Goal: Communication & Community: Connect with others

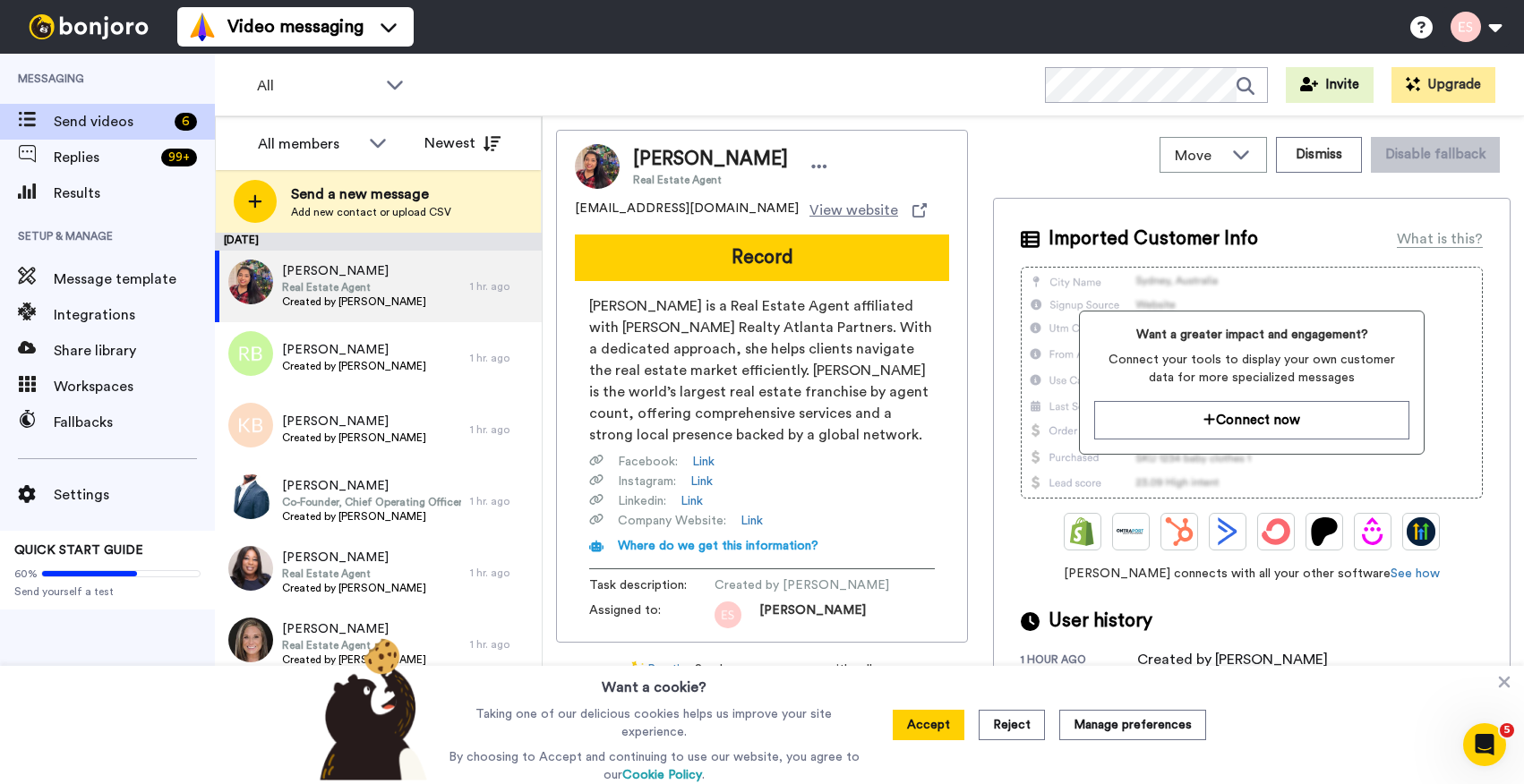
click at [366, 195] on span "Send a new message" at bounding box center [371, 194] width 161 height 22
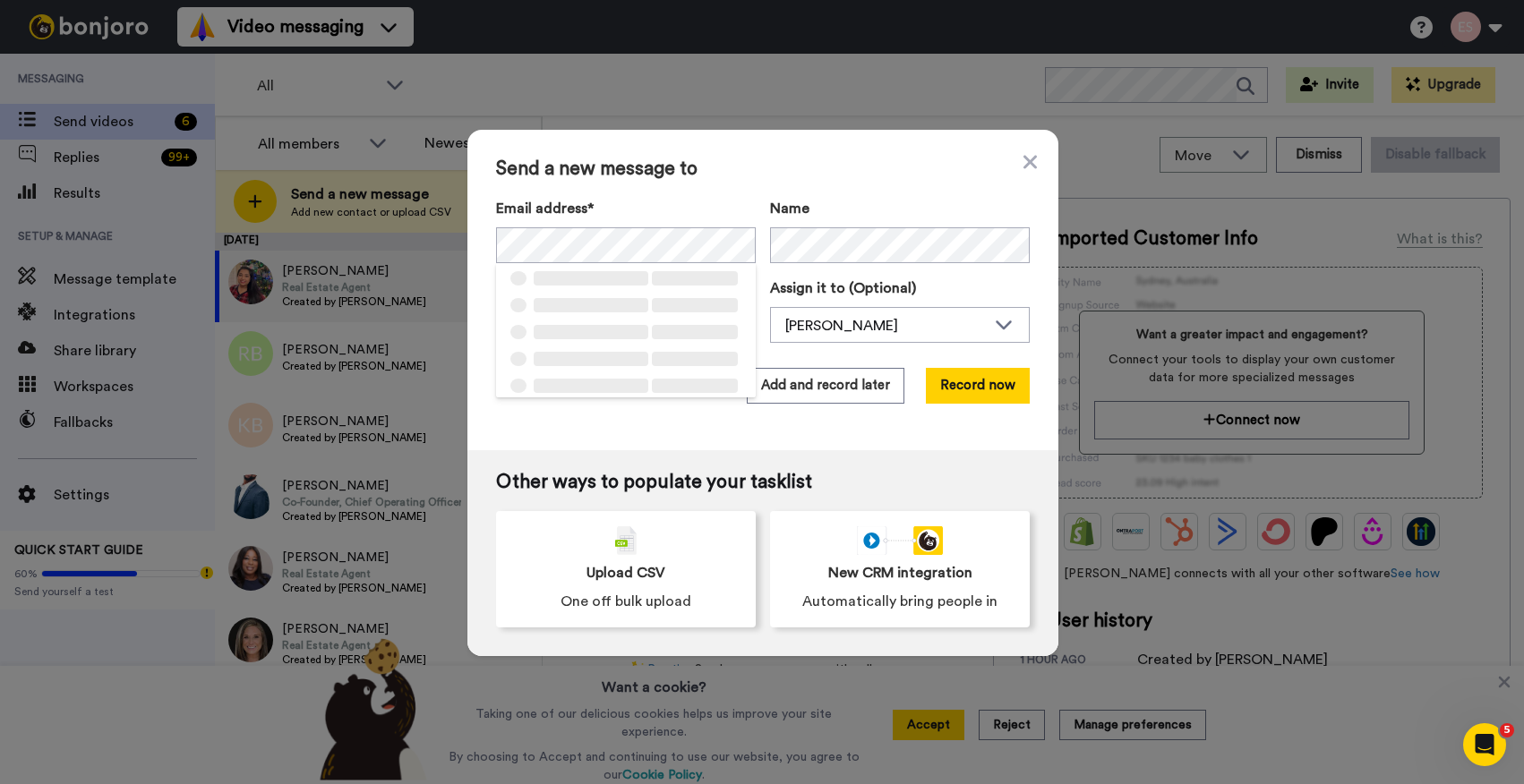
drag, startPoint x: 810, startPoint y: 170, endPoint x: 826, endPoint y: 204, distance: 37.6
click at [812, 170] on span "Send a new message to" at bounding box center [762, 169] width 533 height 22
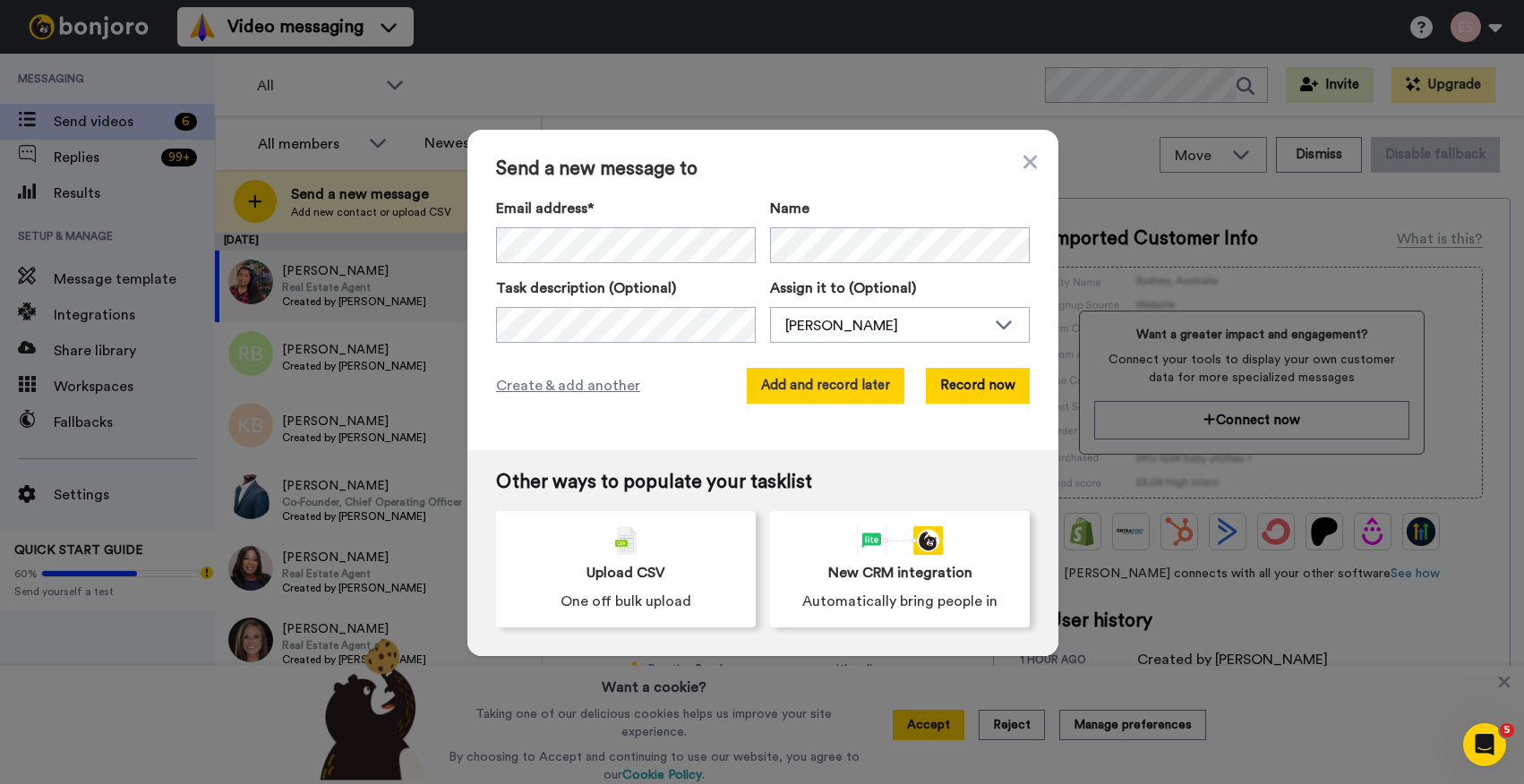
click at [843, 375] on button "Add and record later" at bounding box center [825, 386] width 158 height 36
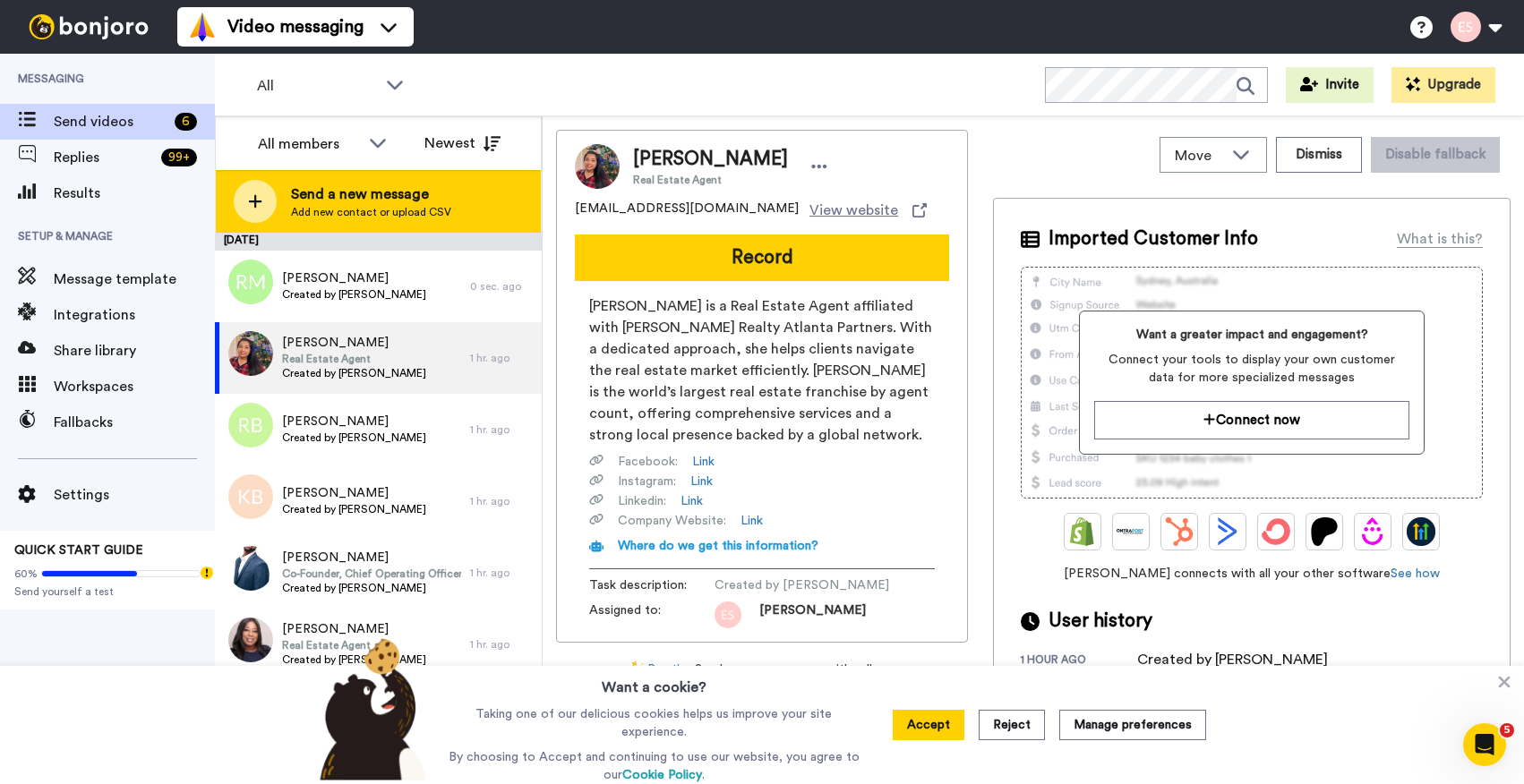
click at [385, 189] on span "Send a new message" at bounding box center [371, 194] width 161 height 22
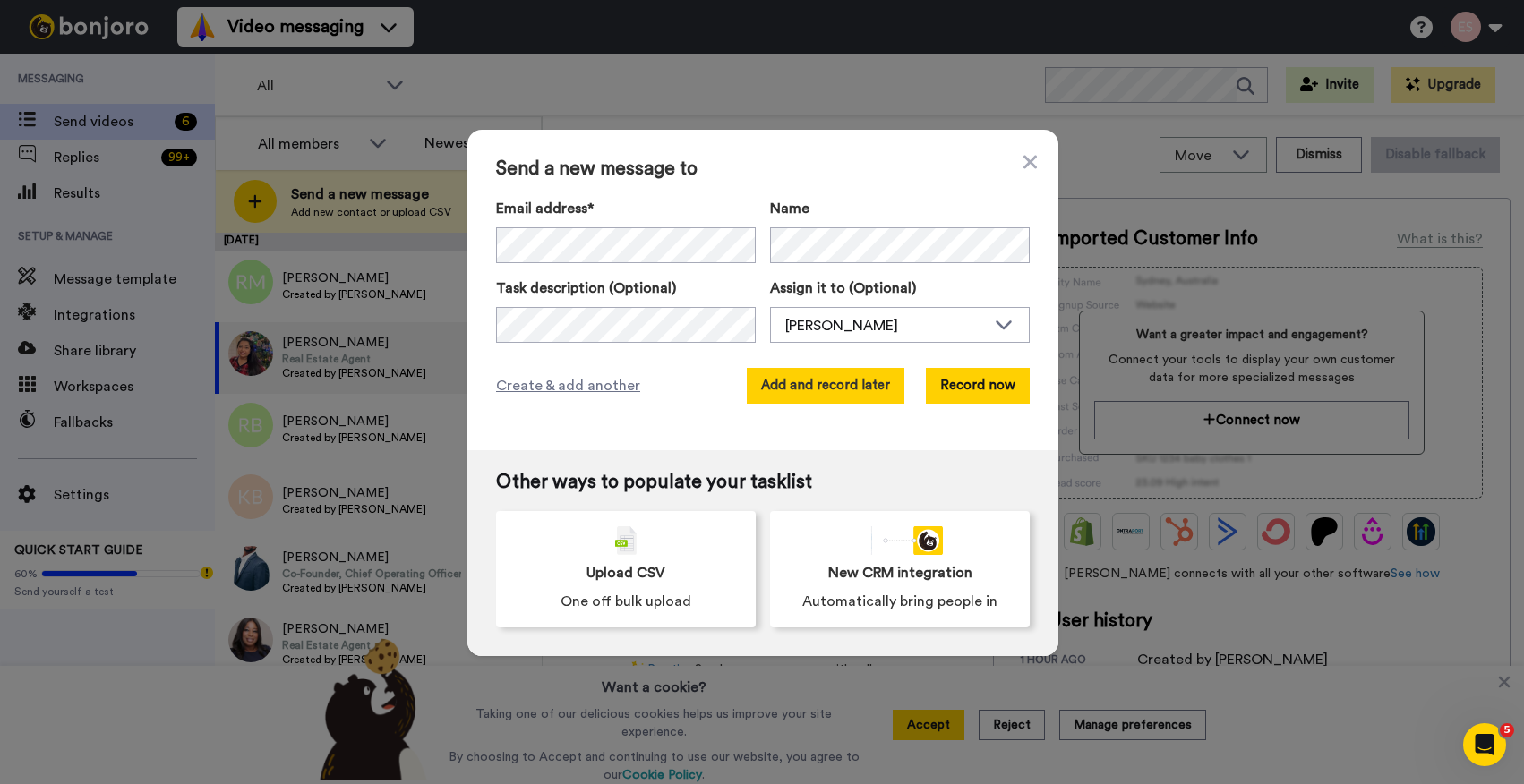
click at [856, 388] on button "Add and record later" at bounding box center [825, 386] width 158 height 36
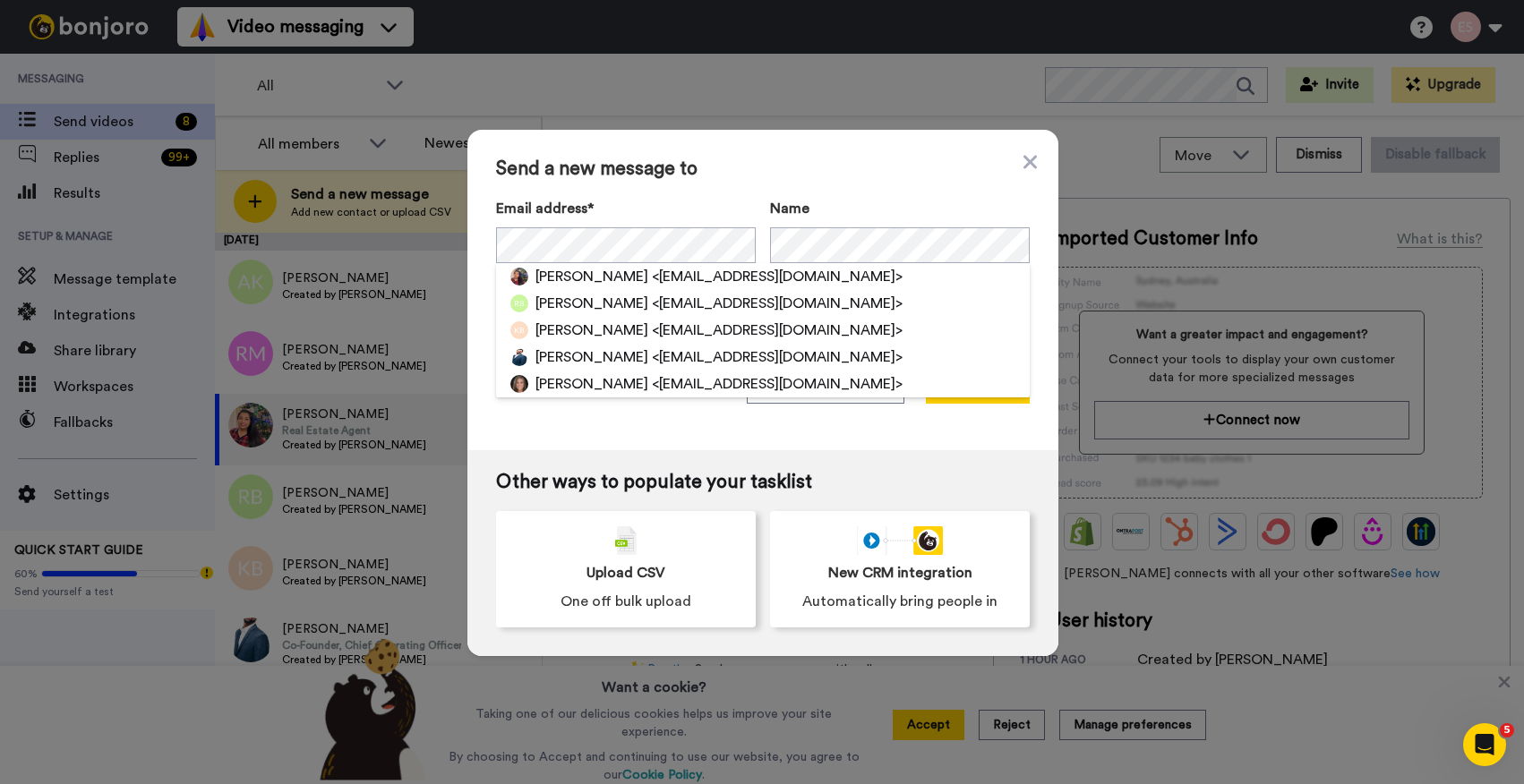
click at [847, 179] on span "Send a new message to" at bounding box center [762, 169] width 533 height 22
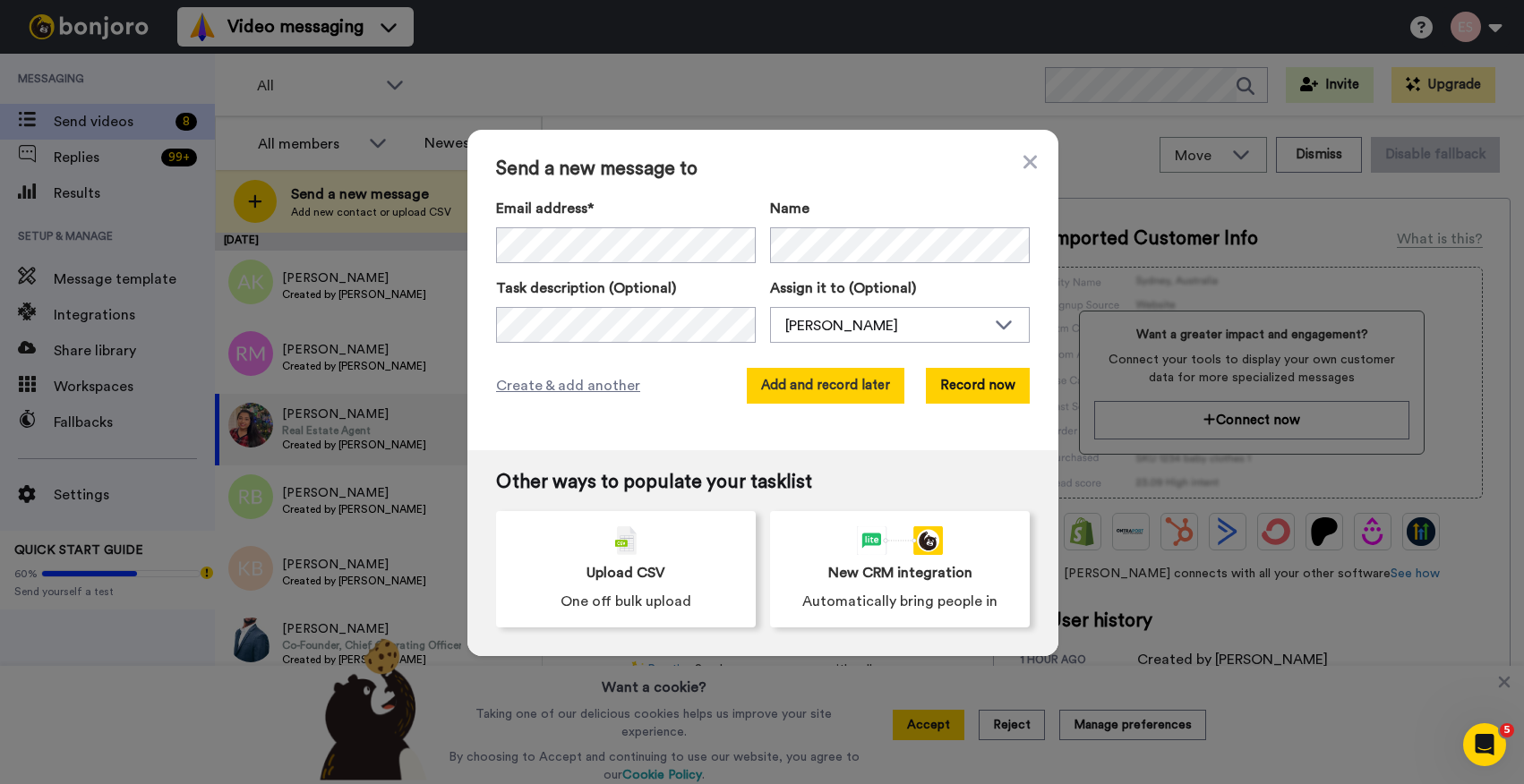
click at [823, 384] on button "Add and record later" at bounding box center [825, 386] width 158 height 36
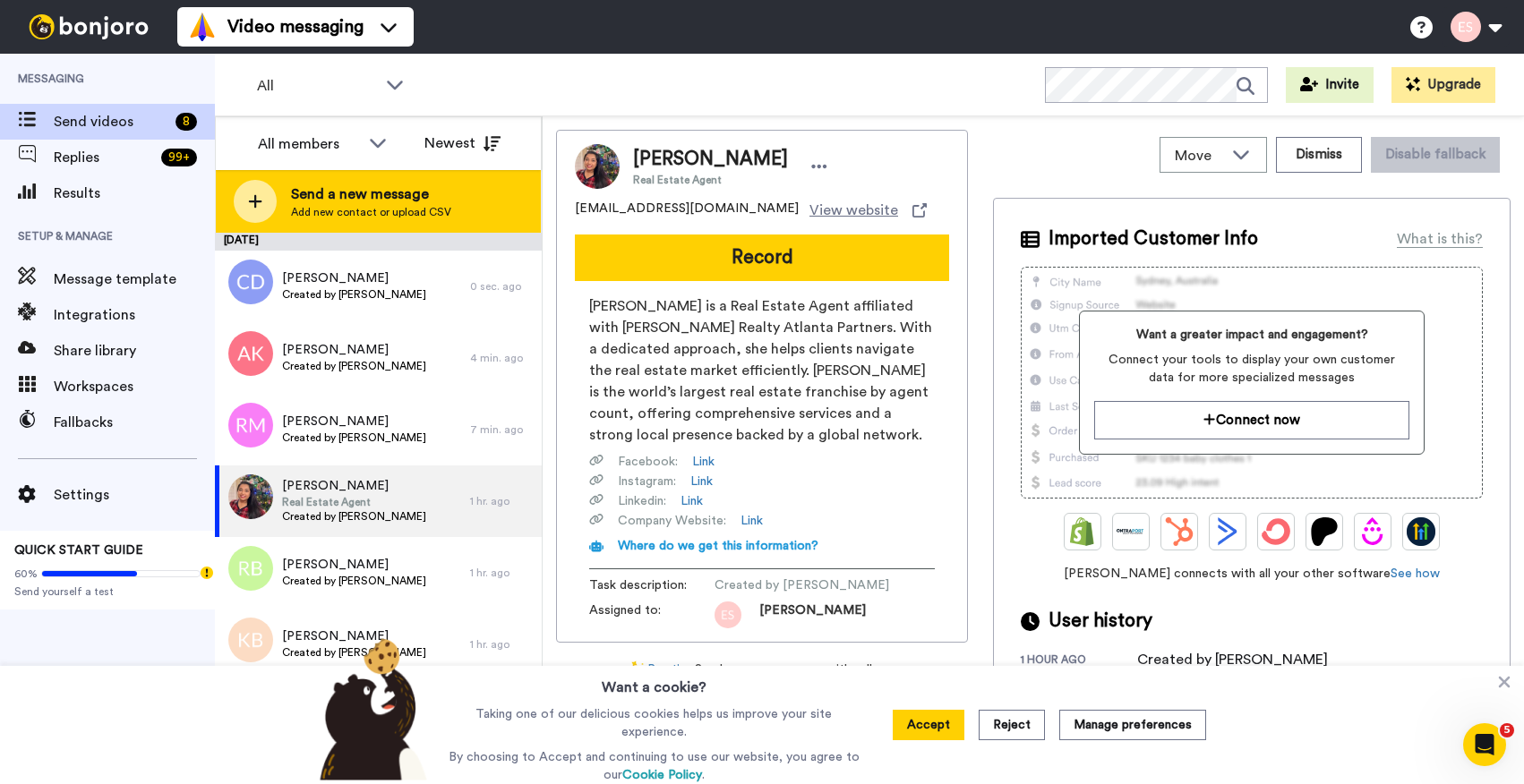
click at [459, 206] on div "Send a new message Add new contact or upload CSV" at bounding box center [379, 201] width 325 height 62
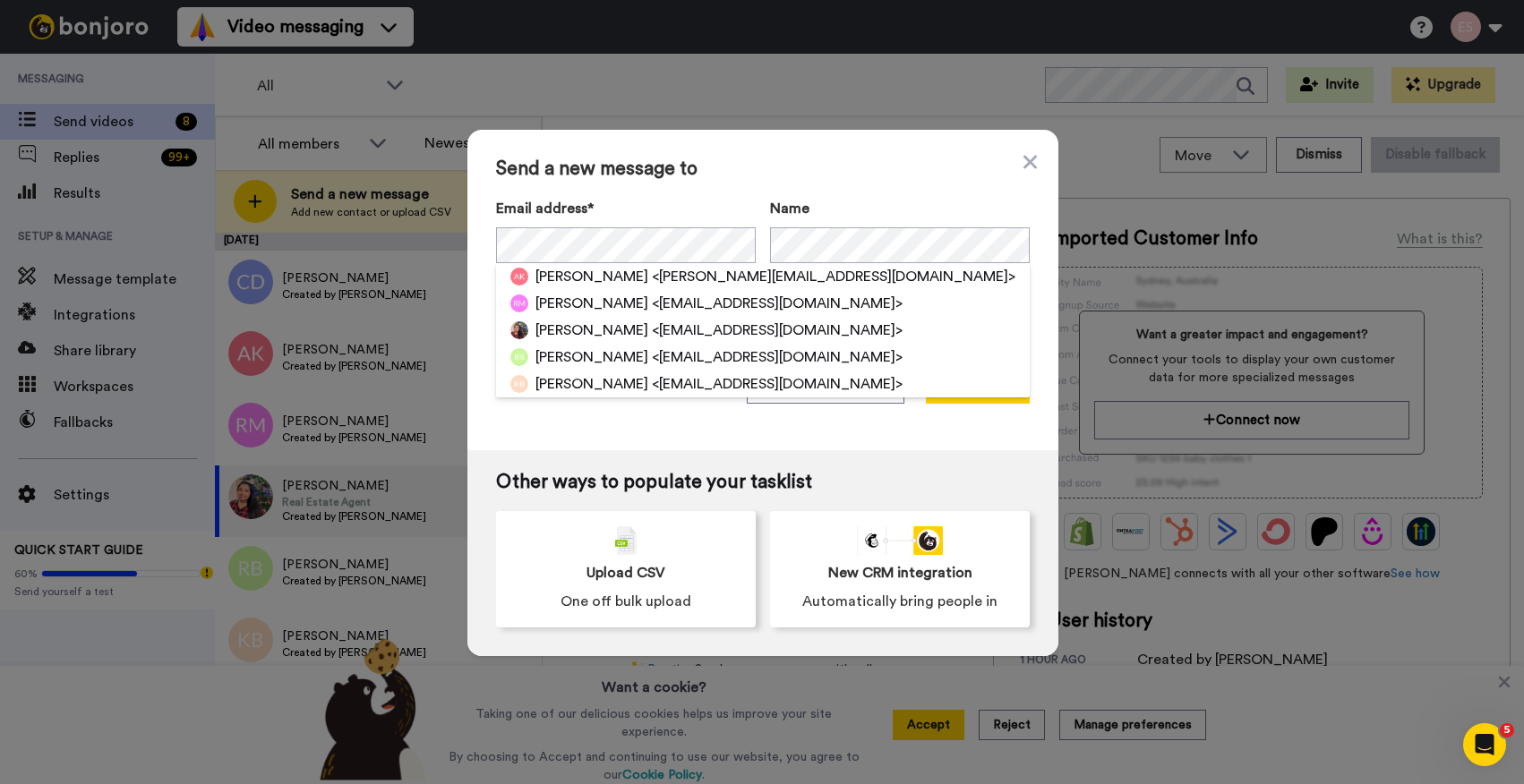
click at [803, 182] on div "Send a new message to Email address* [PERSON_NAME] <[PERSON_NAME][EMAIL_ADDRESS…" at bounding box center [762, 289] width 591 height 320
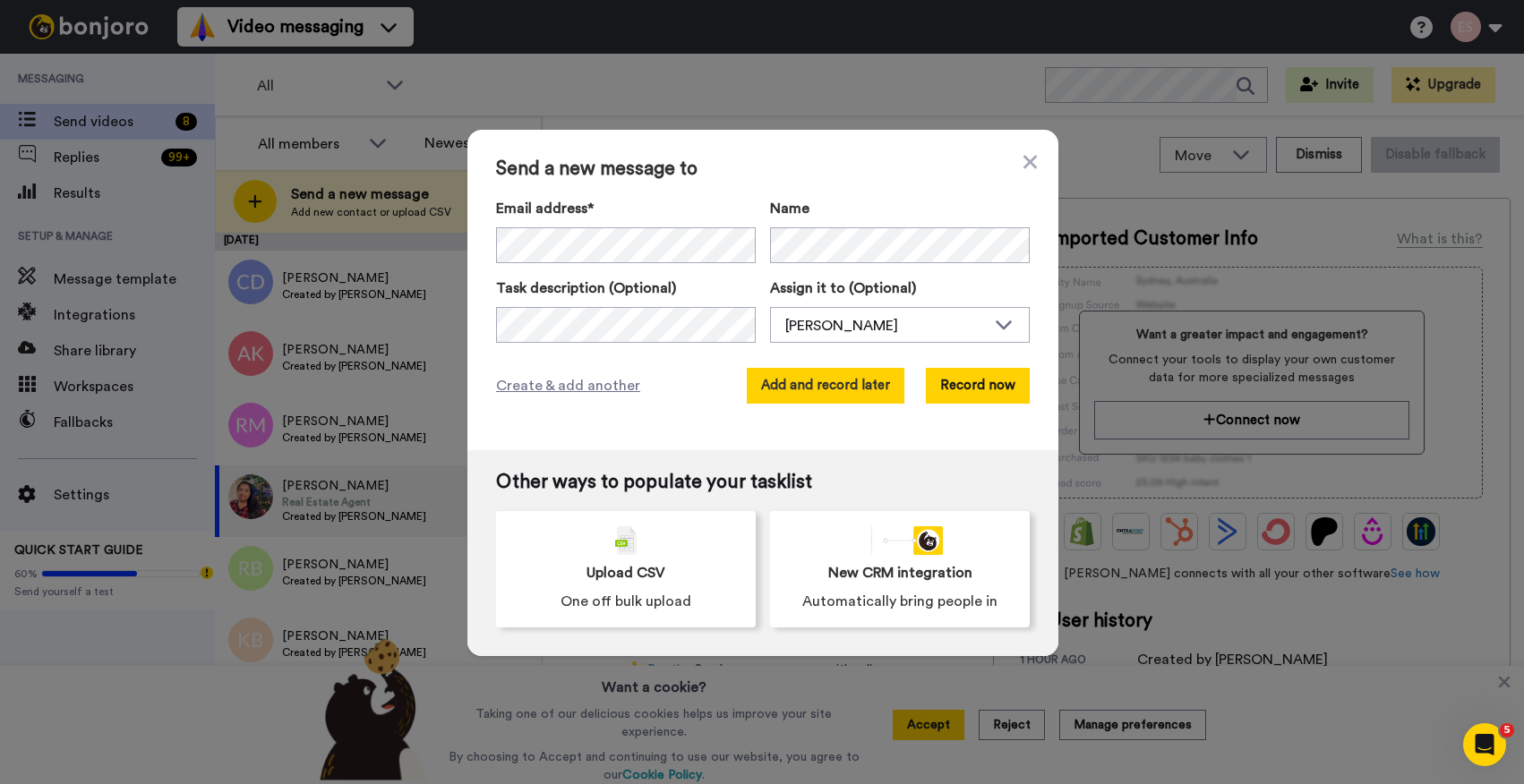
click at [822, 382] on button "Add and record later" at bounding box center [825, 386] width 158 height 36
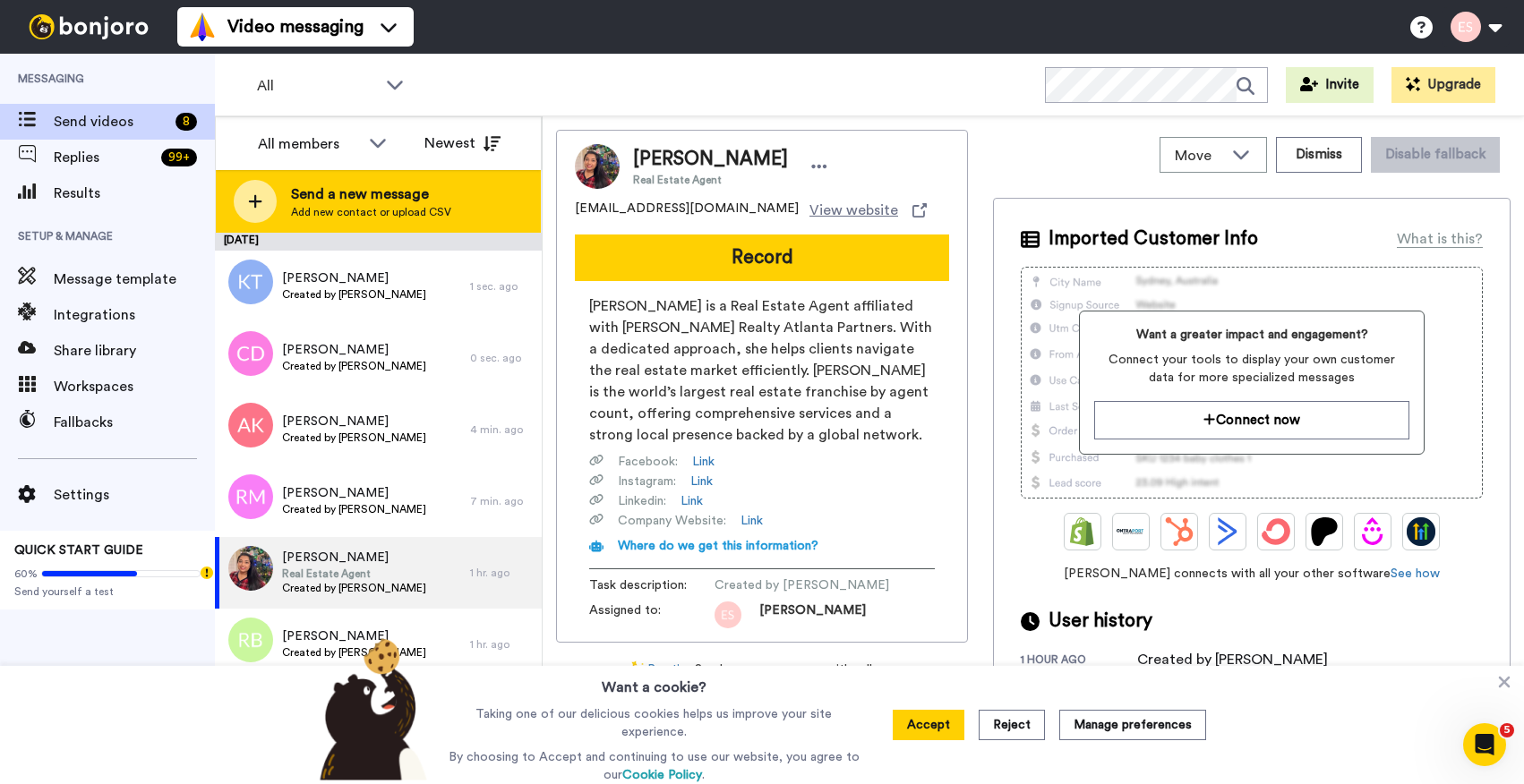
click at [401, 191] on span "Send a new message" at bounding box center [371, 194] width 161 height 22
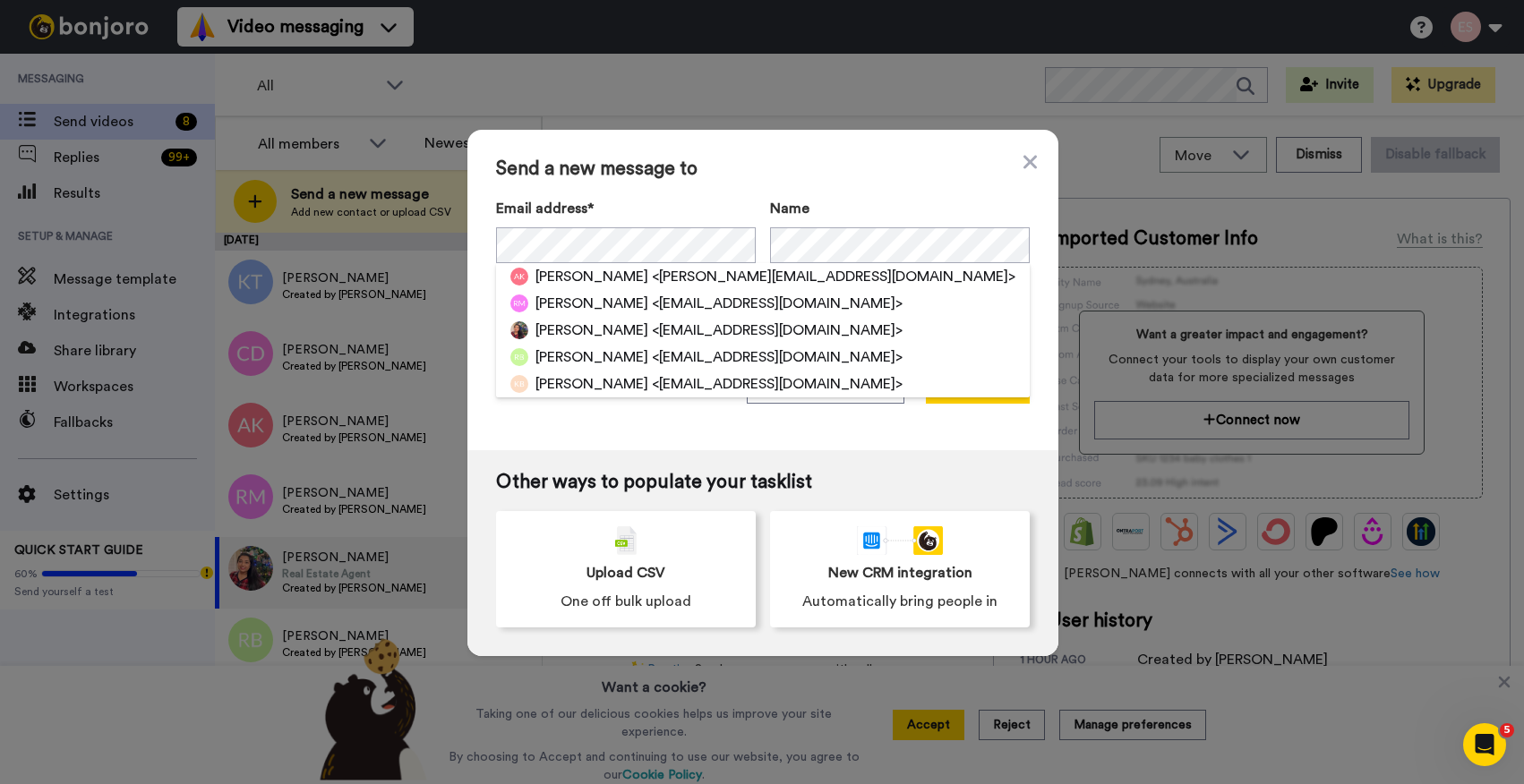
click at [773, 179] on div "Send a new message to Email address* [PERSON_NAME] <[PERSON_NAME][EMAIL_ADDRESS…" at bounding box center [762, 289] width 591 height 320
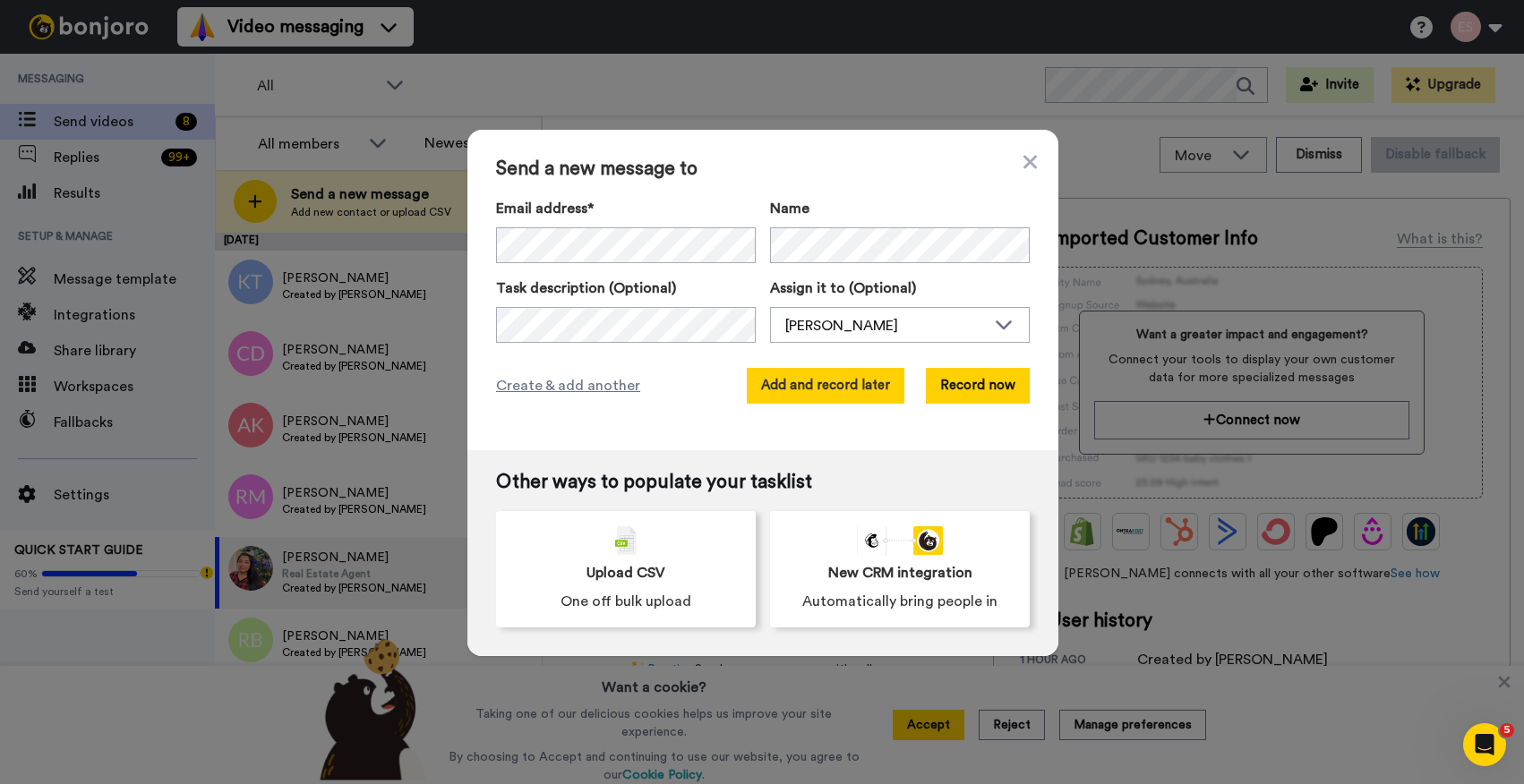
click at [827, 383] on button "Add and record later" at bounding box center [825, 386] width 158 height 36
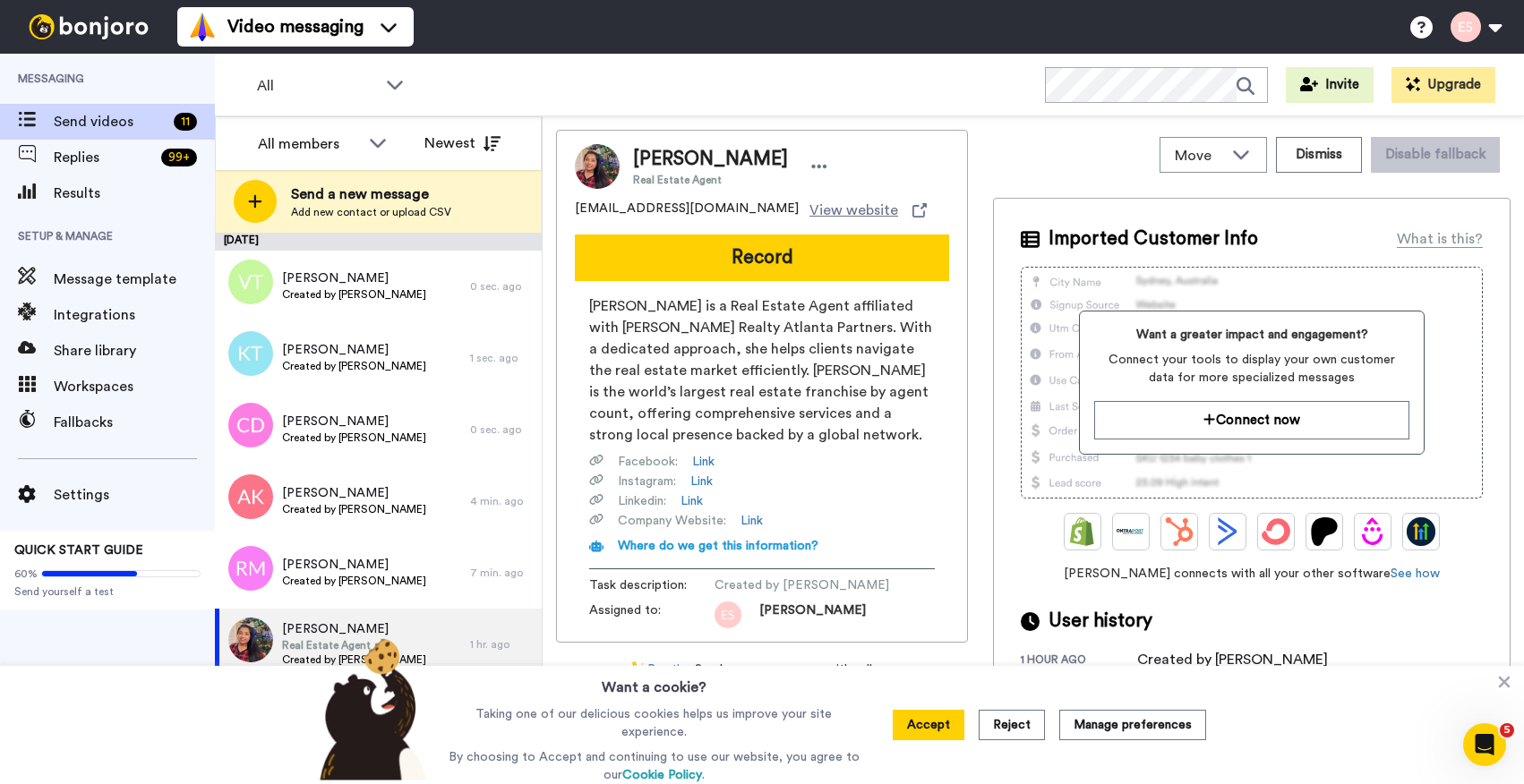
click at [595, 86] on div "All WORKSPACES View all All Prospecting Hacker Genie Default Task List + Add a …" at bounding box center [870, 84] width 1309 height 62
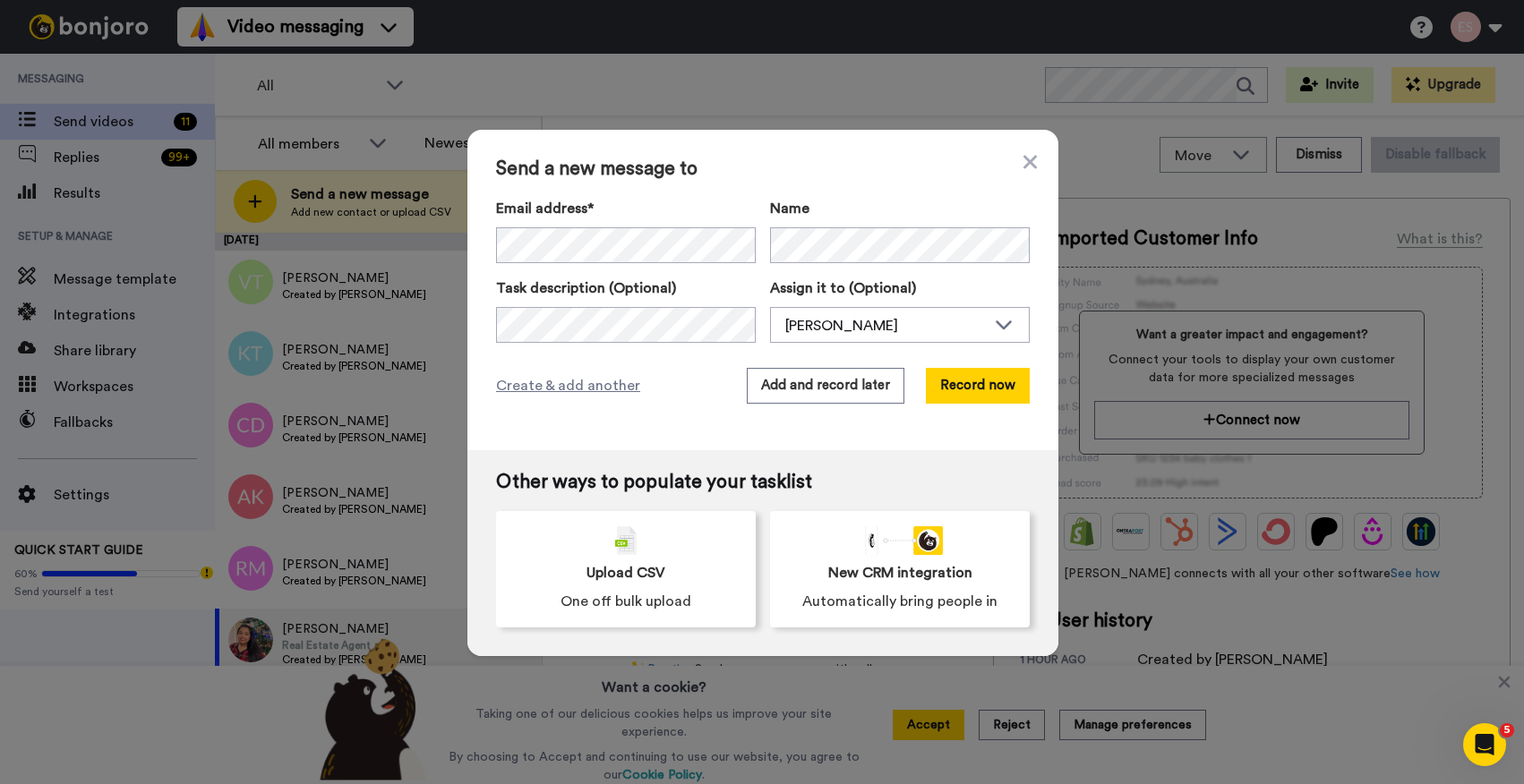
click at [861, 176] on span "Send a new message to" at bounding box center [762, 169] width 533 height 22
click at [853, 379] on button "Add and record later" at bounding box center [825, 386] width 158 height 36
